Goal: Find specific page/section: Find specific page/section

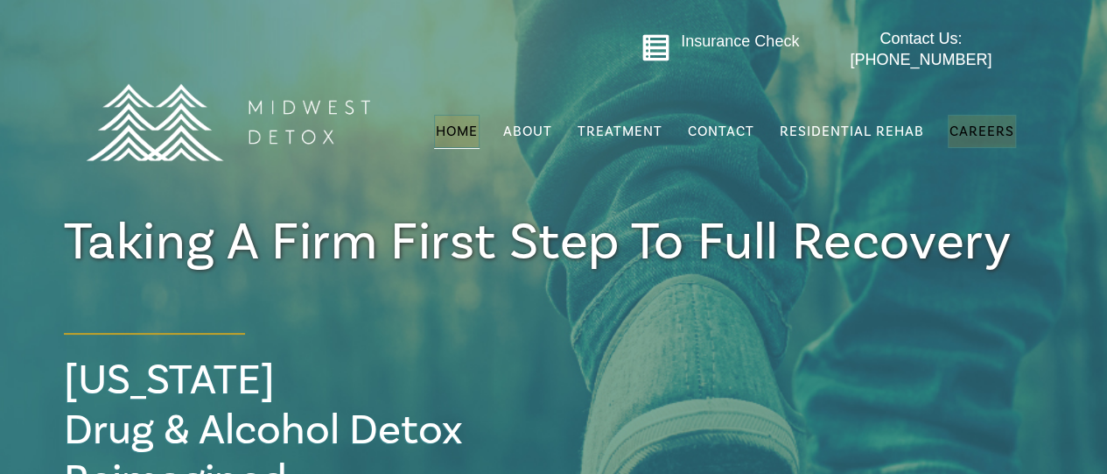
click at [975, 123] on span "Careers" at bounding box center [982, 132] width 65 height 18
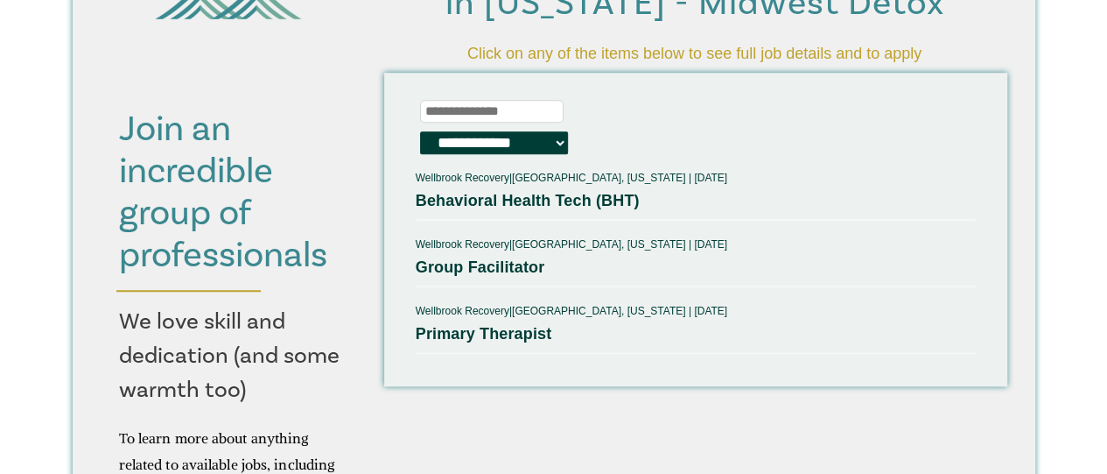
scroll to position [613, 0]
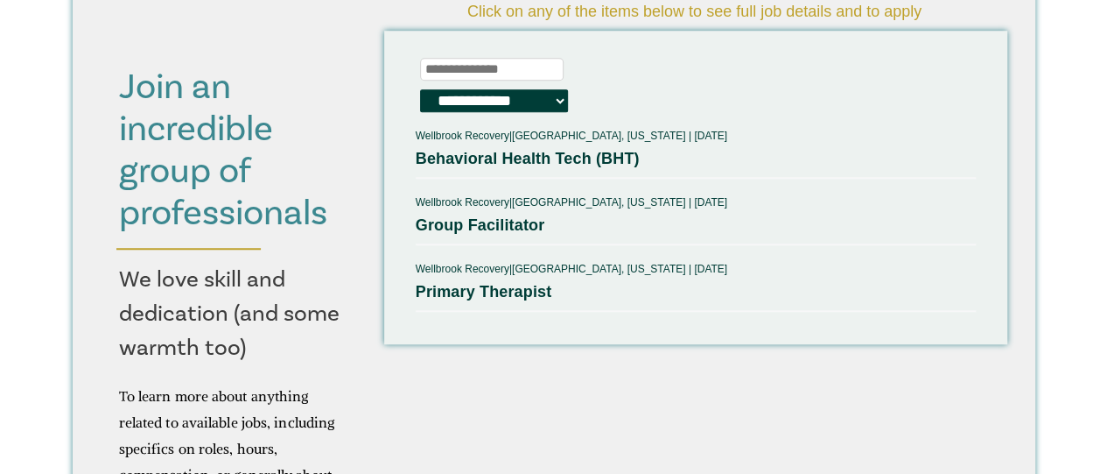
click at [485, 68] on input at bounding box center [492, 70] width 144 height 24
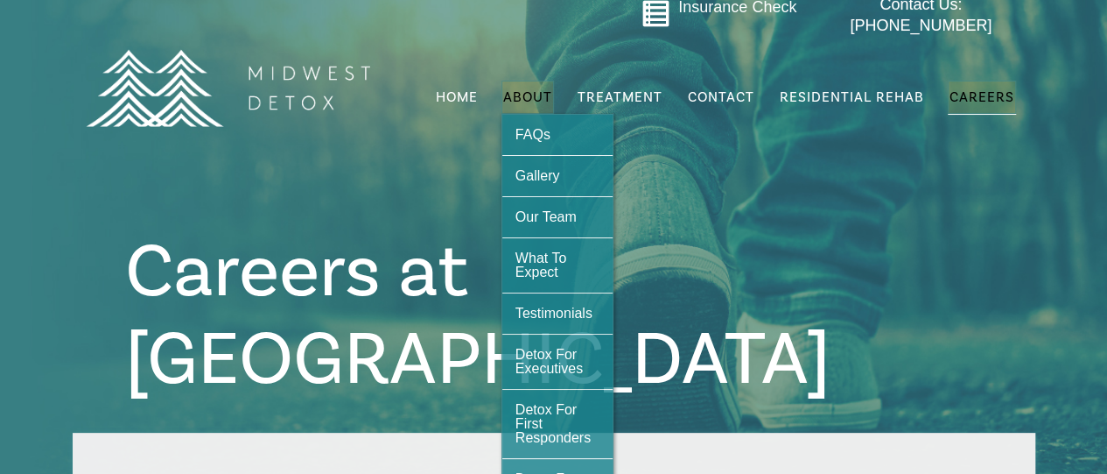
scroll to position [0, 0]
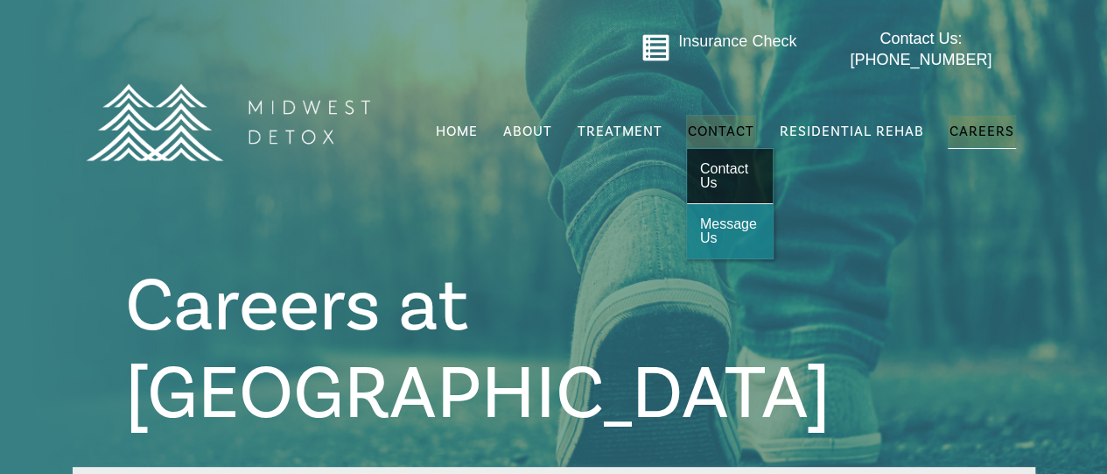
type input "**"
click at [718, 161] on span "Contact Us" at bounding box center [724, 175] width 48 height 29
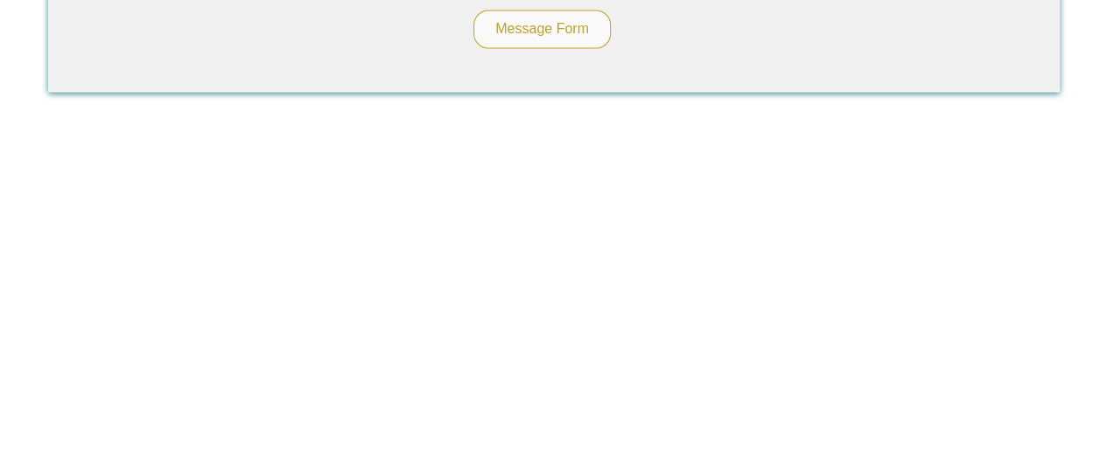
scroll to position [1488, 0]
